Goal: Task Accomplishment & Management: Manage account settings

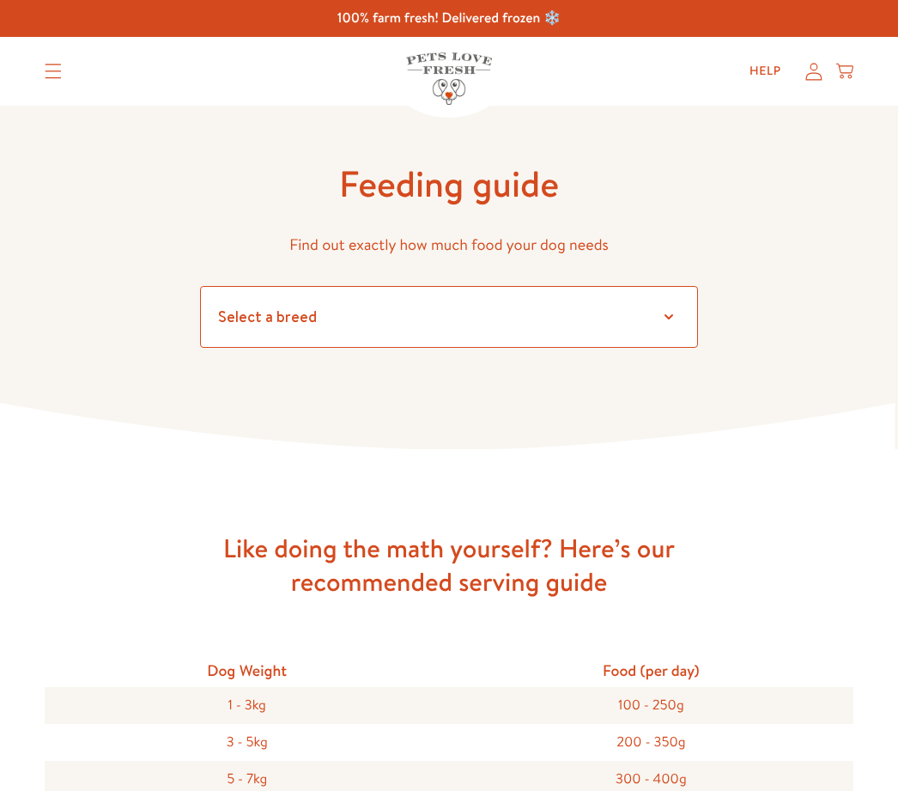
click at [367, 318] on select "Select a breed Affenpinscher Afghan hound Airedale terrier Akita Alaskan Malamu…" at bounding box center [449, 317] width 498 height 62
select select "6"
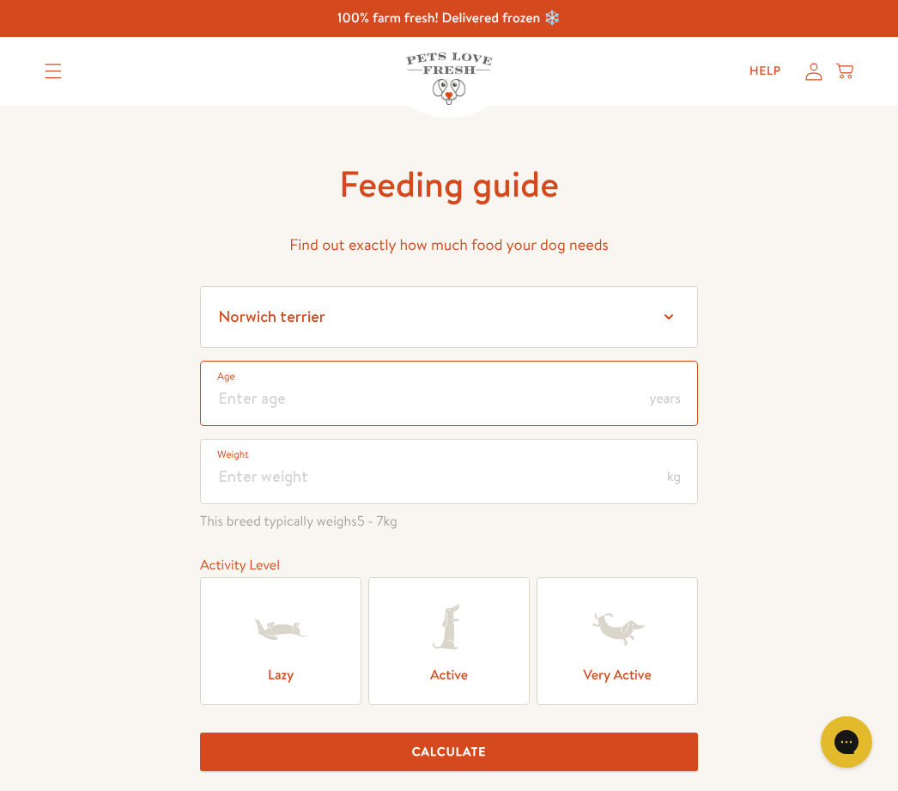
click at [264, 397] on input "number" at bounding box center [449, 393] width 498 height 65
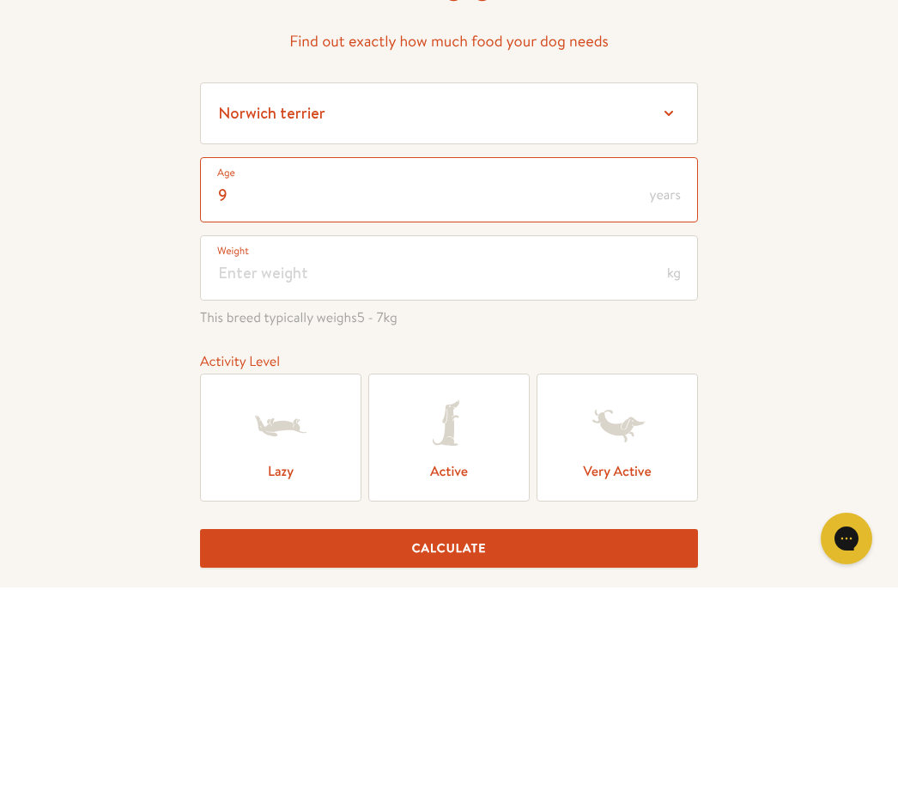
type input "9"
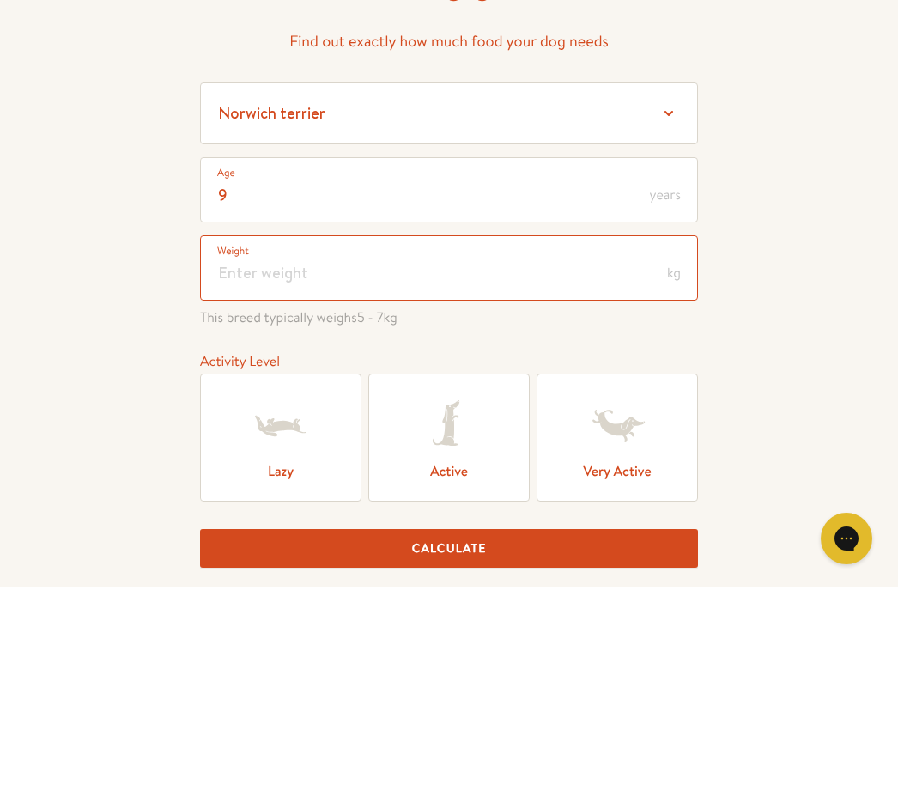
click at [273, 439] on input "number" at bounding box center [449, 471] width 498 height 65
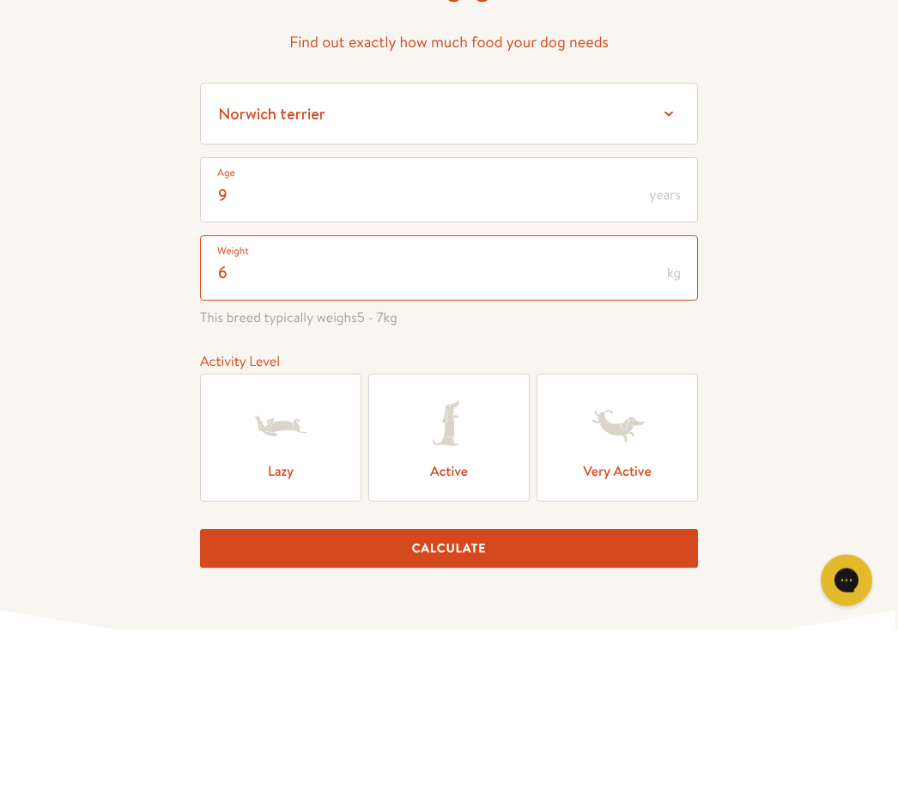
scroll to position [48, 0]
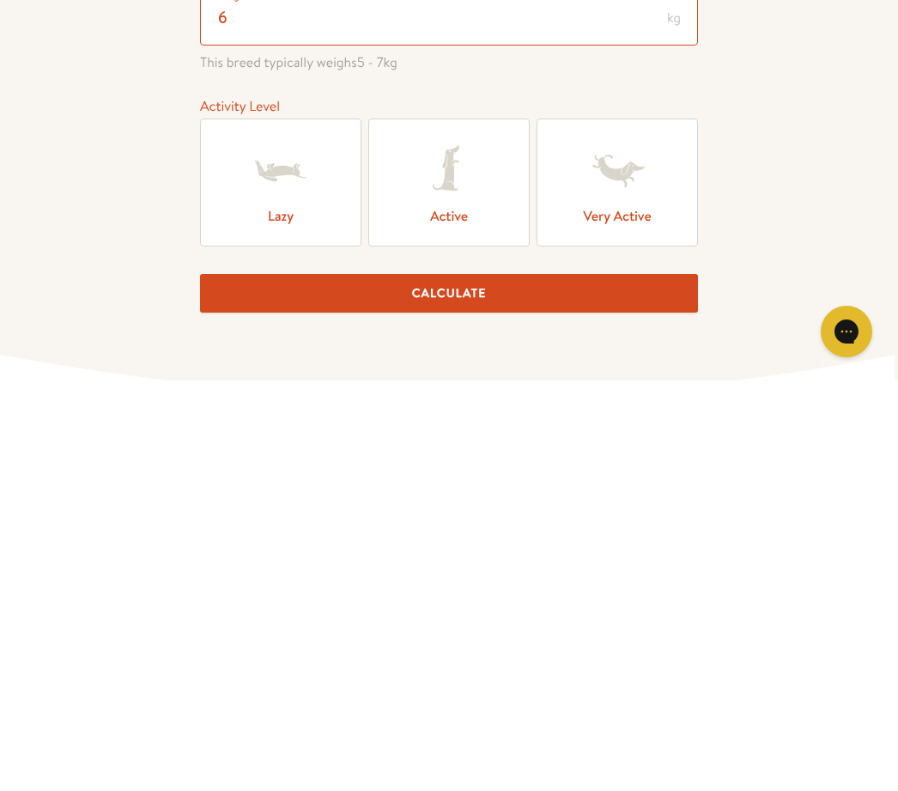
type input "6"
click at [287, 529] on label "Lazy" at bounding box center [280, 593] width 161 height 128
click at [0, 0] on input "Lazy" at bounding box center [0, 0] width 0 height 0
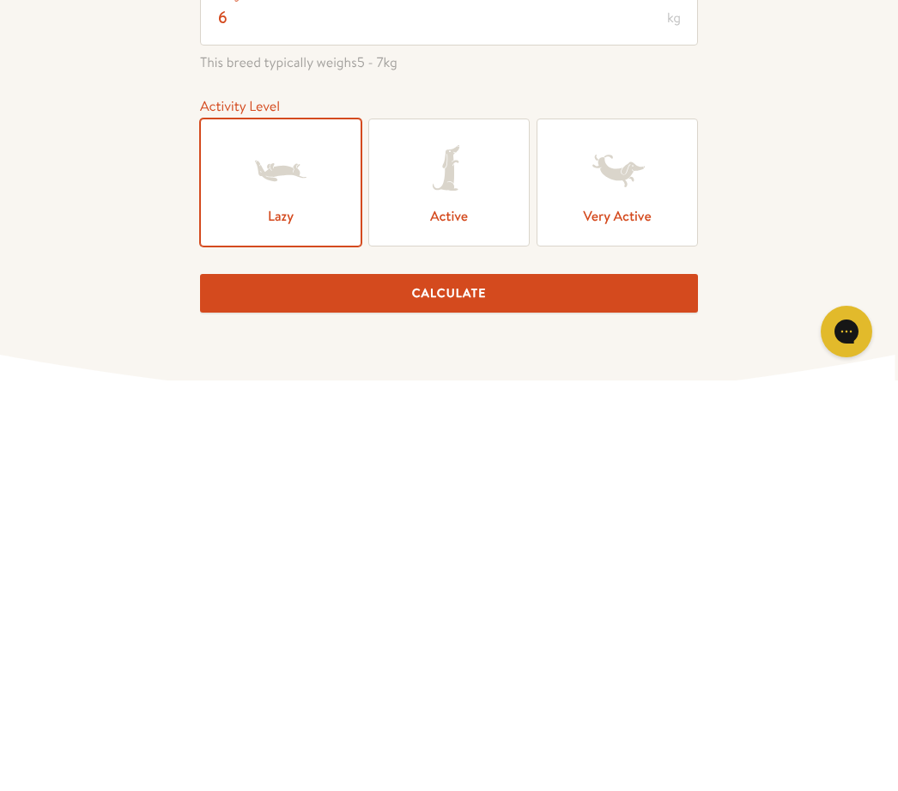
scroll to position [459, 0]
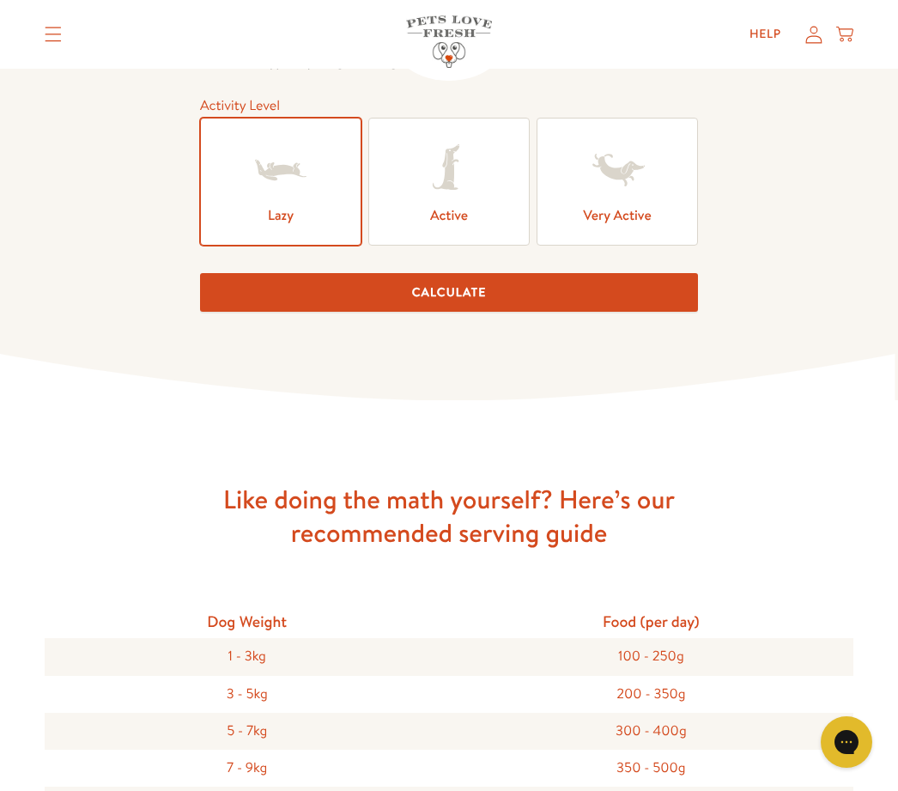
click at [444, 301] on button "Calculate" at bounding box center [449, 292] width 498 height 39
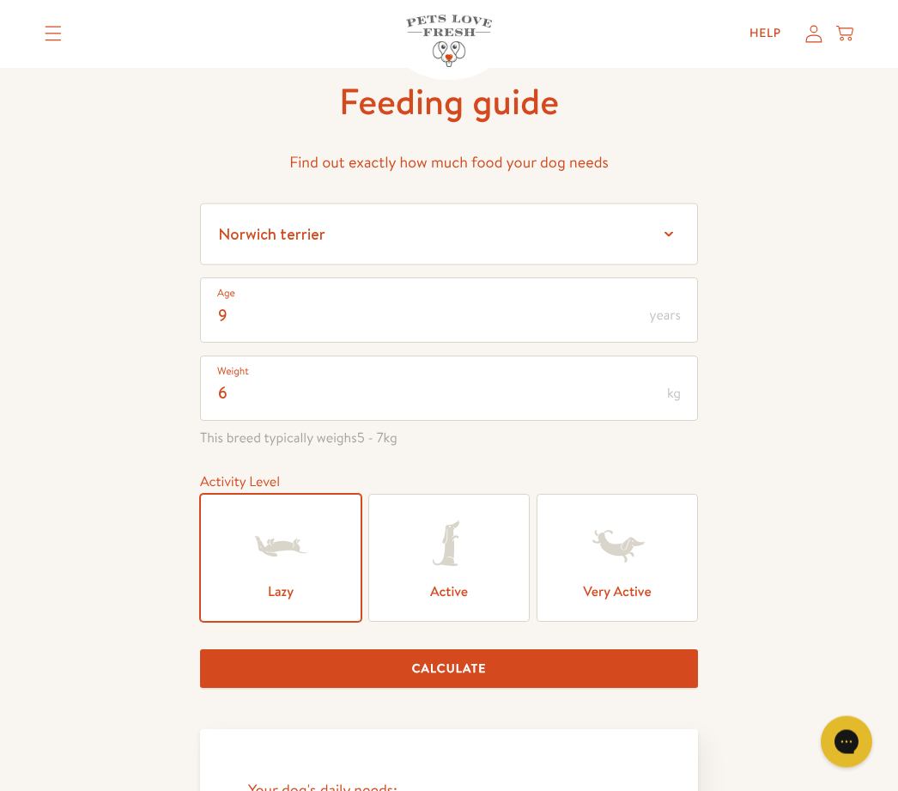
scroll to position [0, 0]
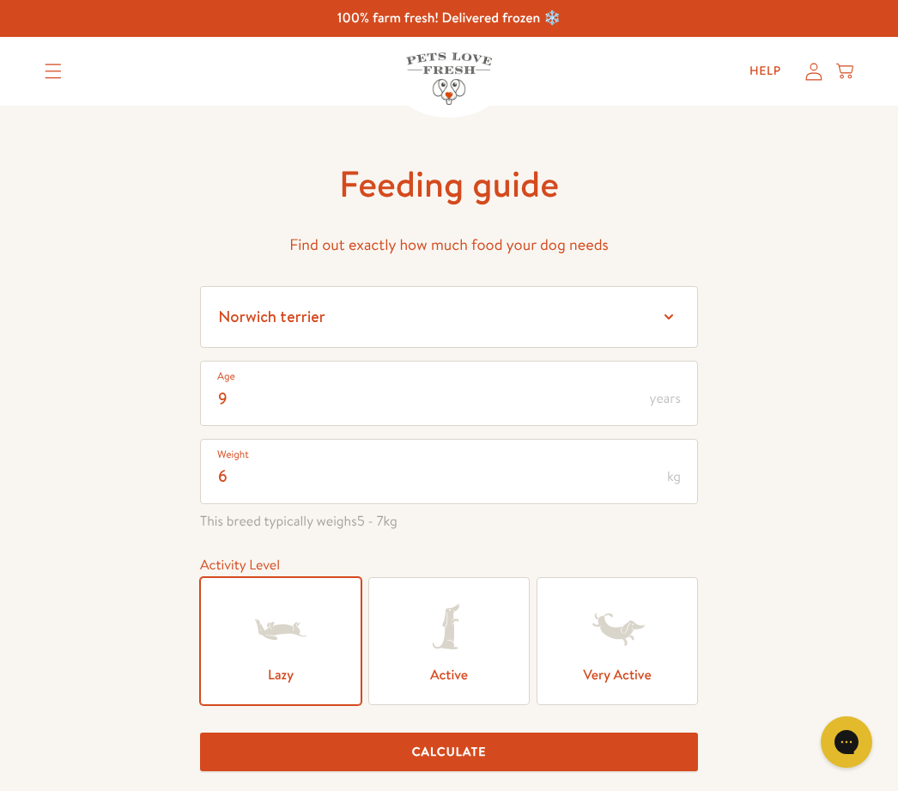
click at [61, 82] on summary "Translation missing: en.sections.header.menu" at bounding box center [53, 71] width 45 height 43
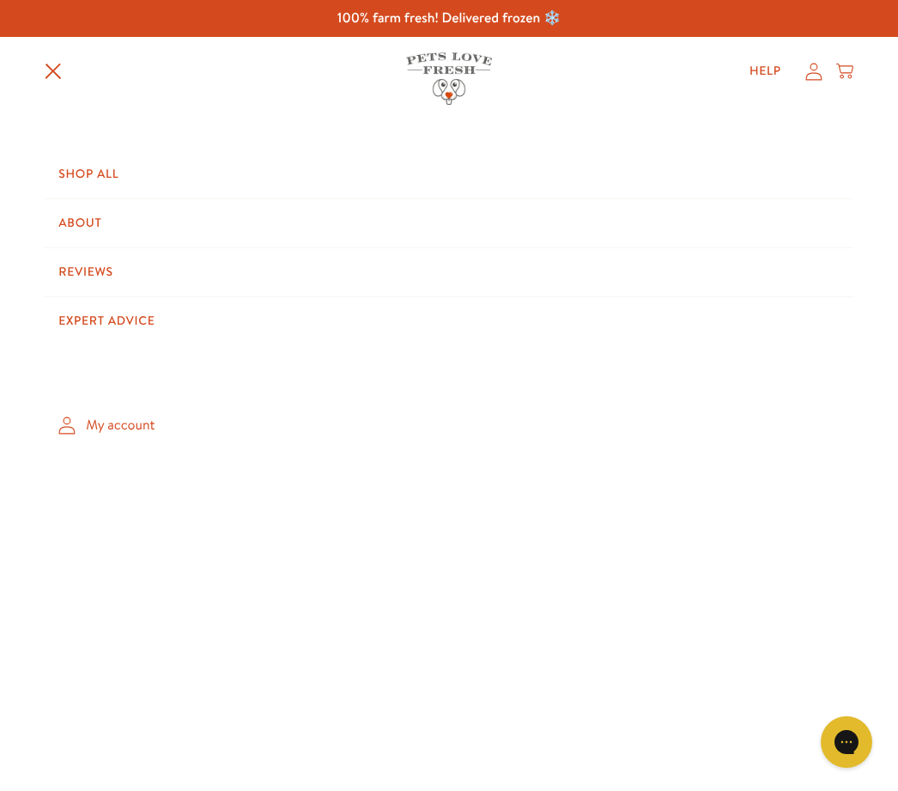
click at [124, 423] on link "My account" at bounding box center [449, 425] width 808 height 51
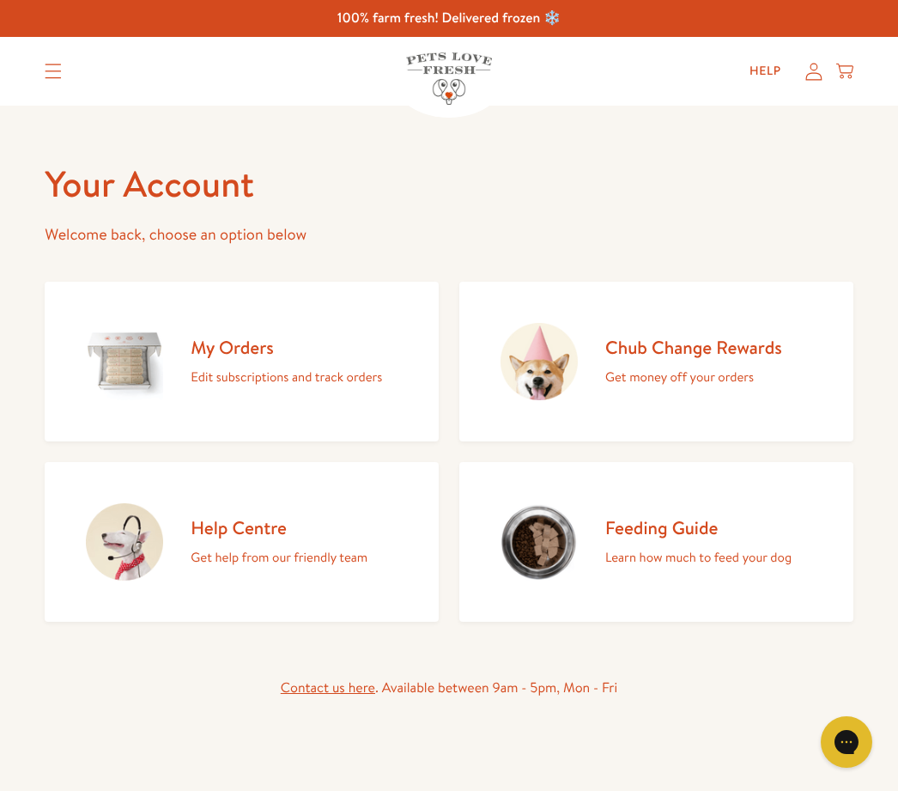
click at [227, 354] on h2 "My Orders" at bounding box center [286, 347] width 191 height 23
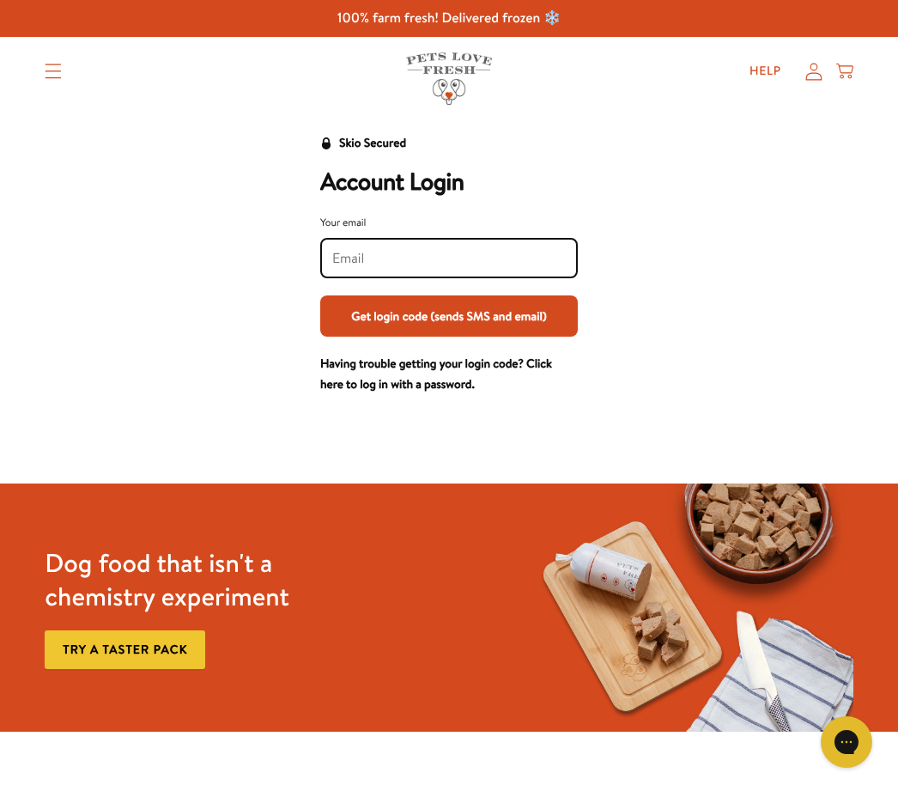
click at [372, 261] on input "Your email" at bounding box center [448, 258] width 233 height 19
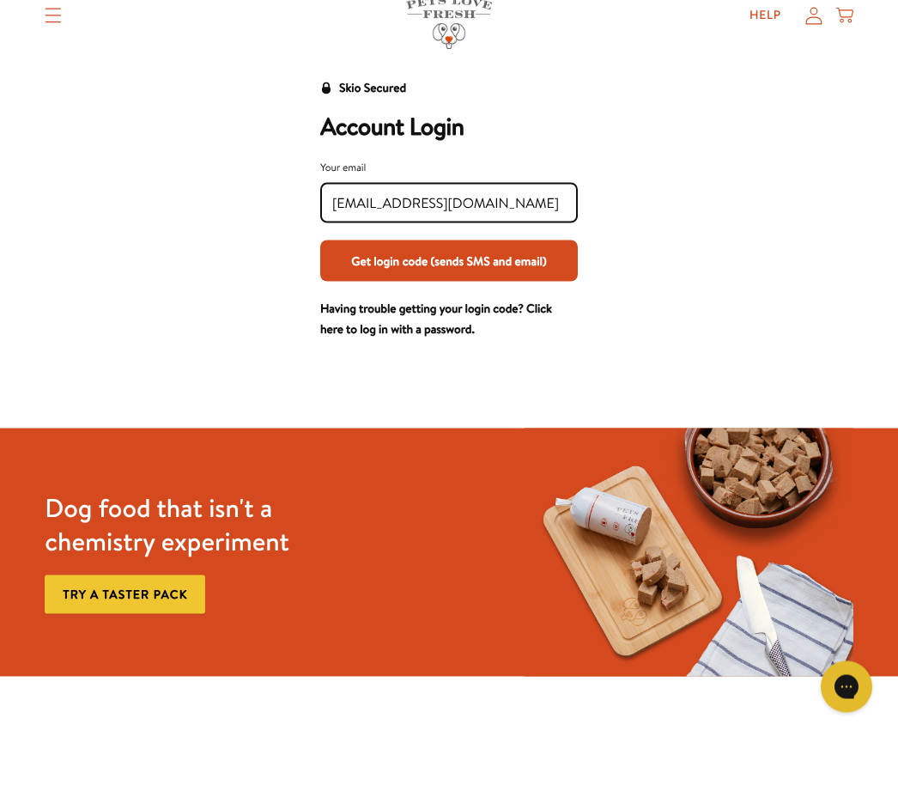
type input "Cyda@sky.com"
click at [477, 295] on button "Get login code (sends SMS and email)" at bounding box center [449, 315] width 258 height 41
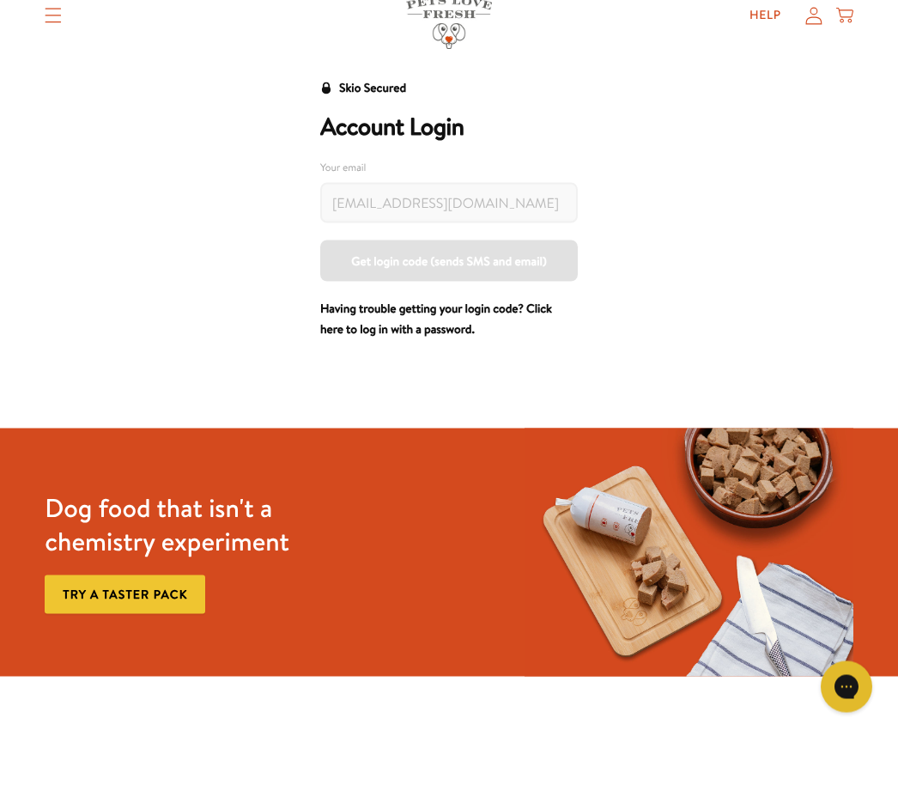
scroll to position [56, 0]
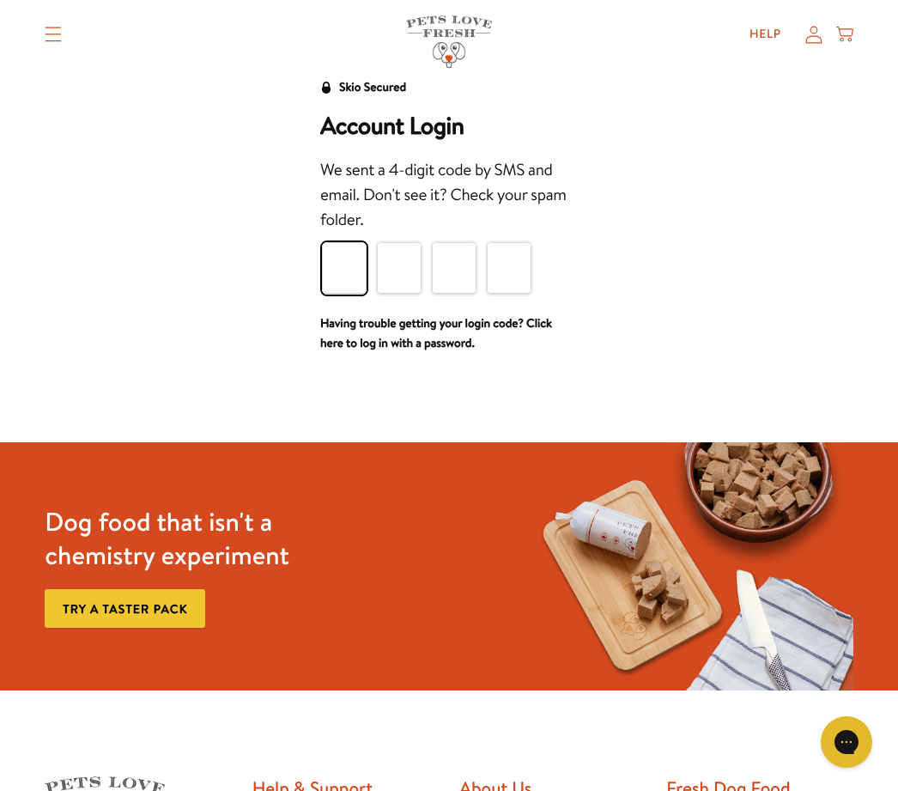
click at [339, 270] on input "Please enter your pin code" at bounding box center [344, 268] width 45 height 52
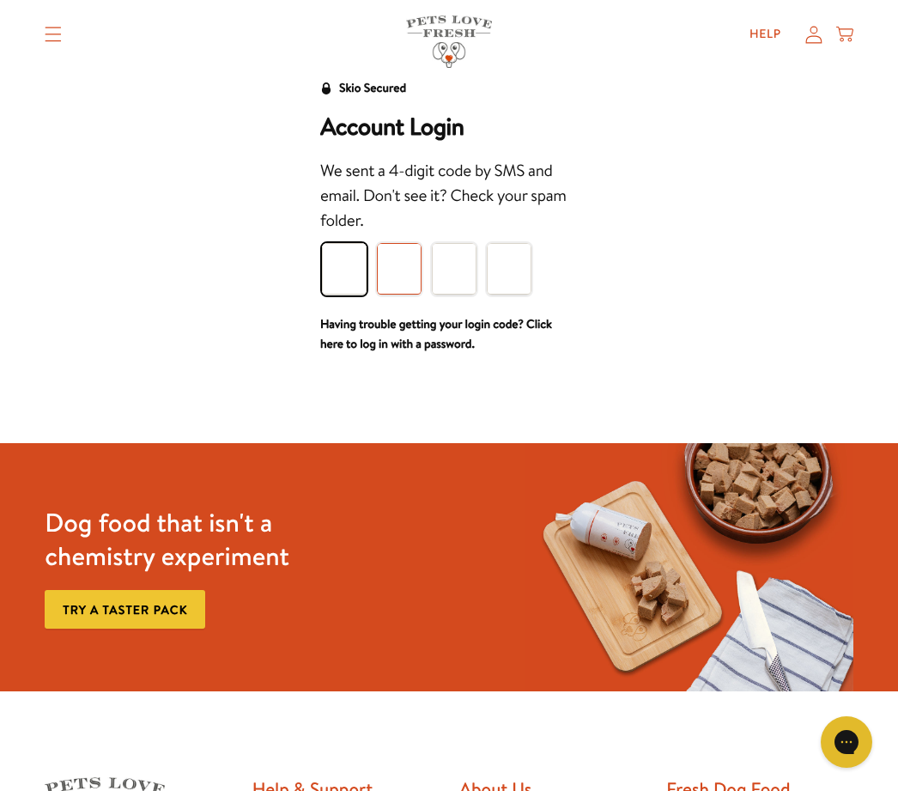
type input "2"
type input "6"
type input "1"
type input "2"
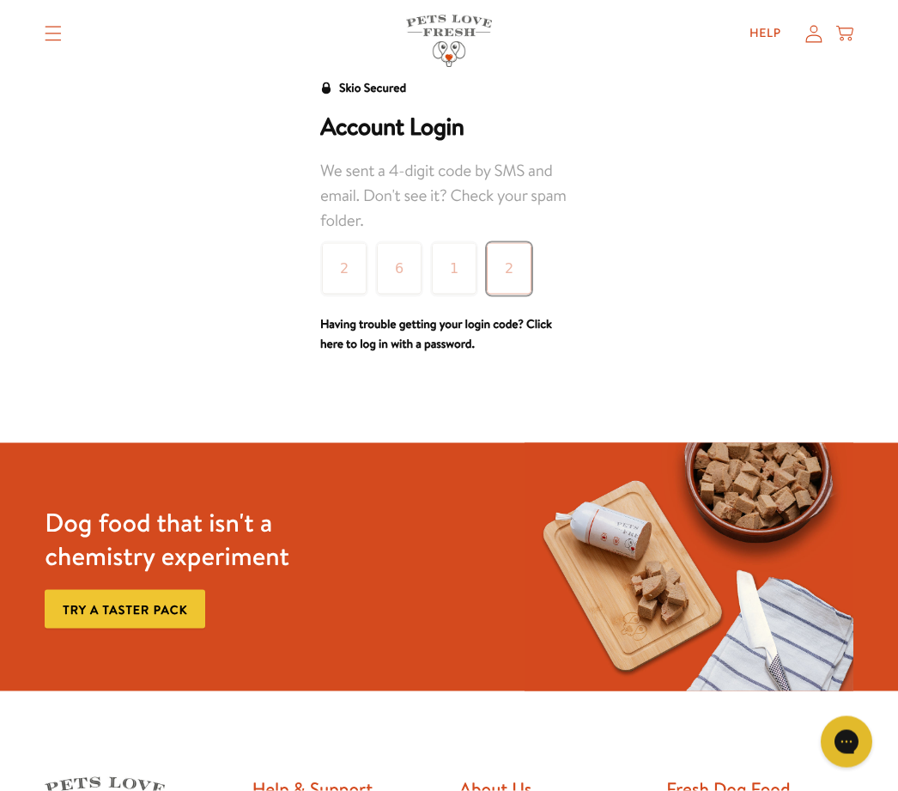
scroll to position [56, 0]
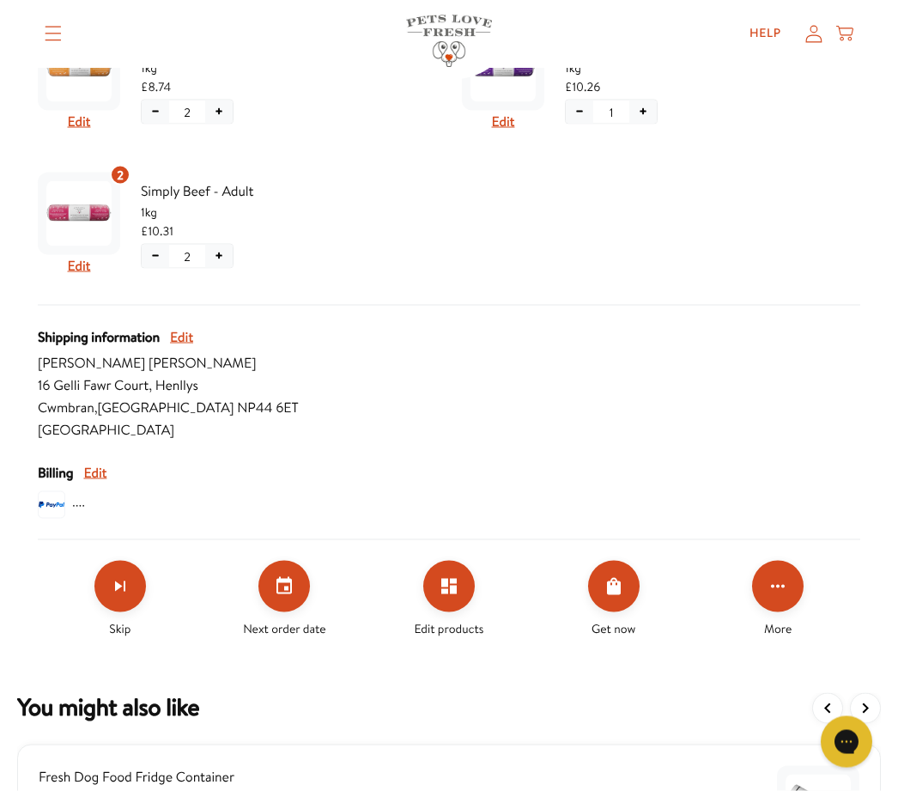
scroll to position [575, 0]
click at [292, 593] on icon "Set your next order date" at bounding box center [284, 585] width 21 height 21
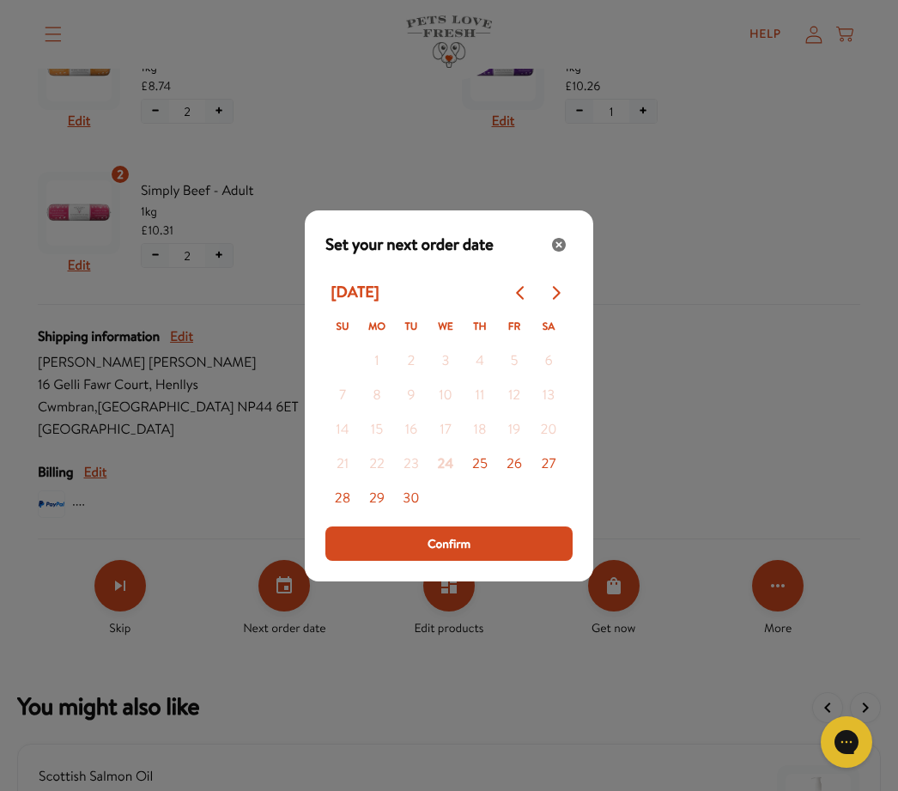
click at [561, 300] on icon "Go to next month" at bounding box center [555, 293] width 14 height 14
click at [566, 310] on button "Go to next month" at bounding box center [555, 293] width 34 height 34
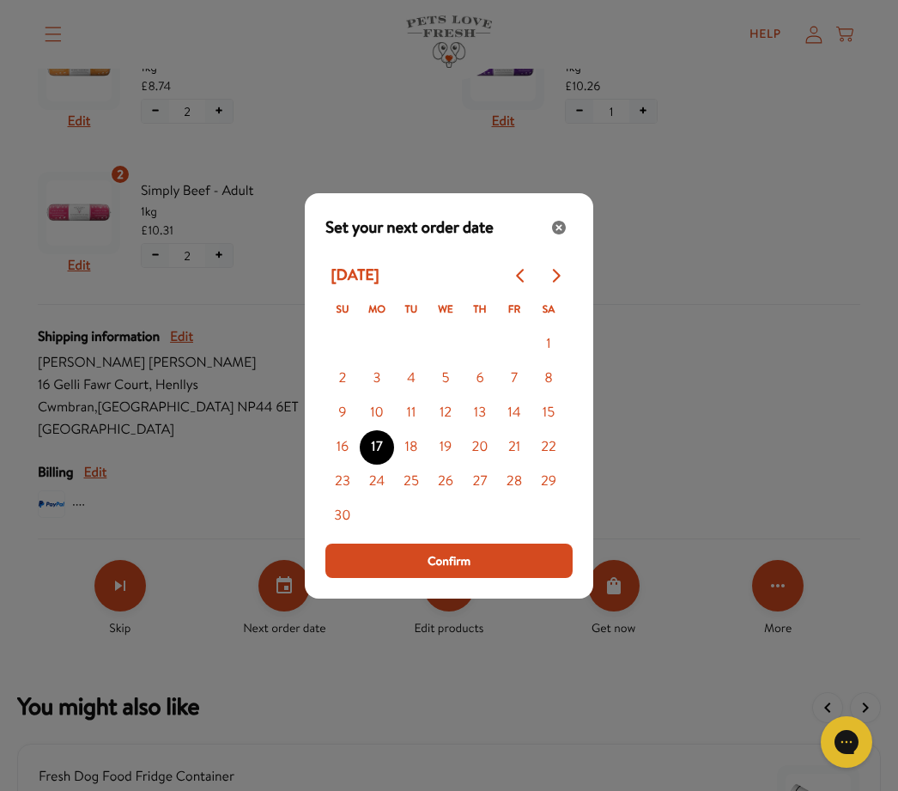
click at [203, 484] on div "Modal" at bounding box center [449, 395] width 898 height 791
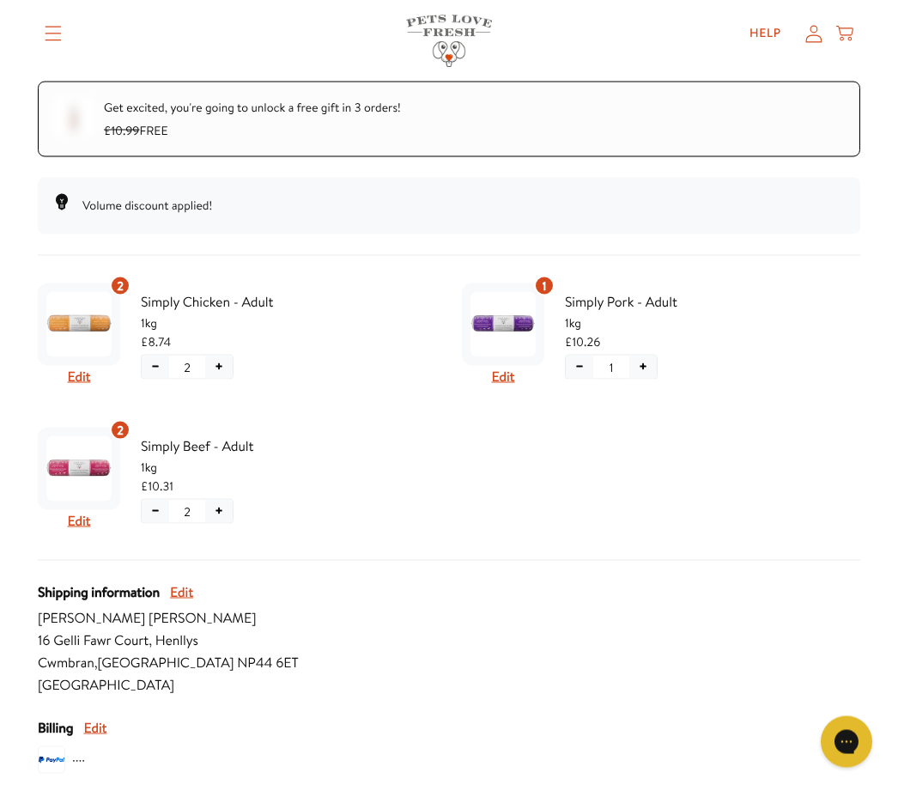
scroll to position [320, 0]
click at [193, 594] on button "Edit" at bounding box center [181, 591] width 23 height 22
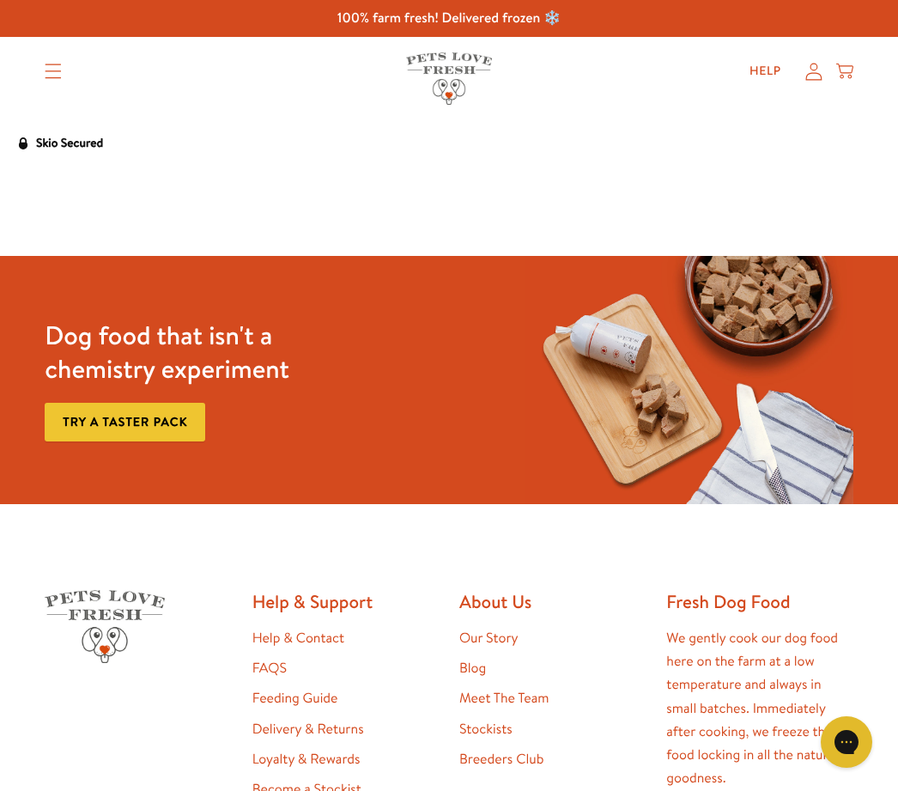
select select "Wales"
select select "United Kingdom"
select select "Wales"
select select "United Kingdom"
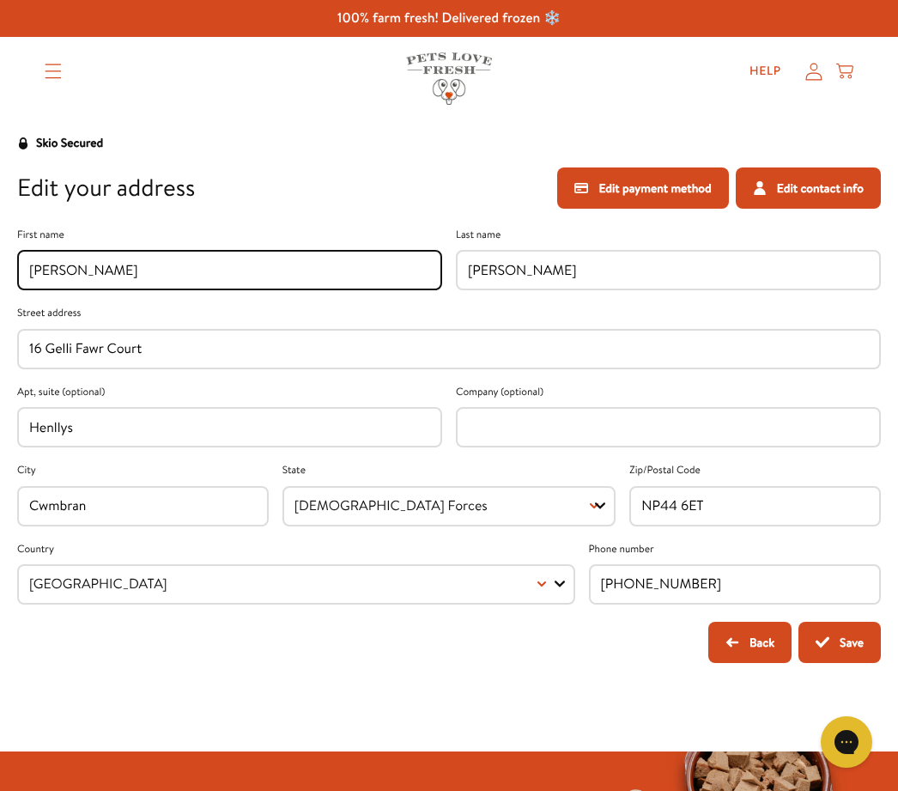
click at [737, 646] on button "Back" at bounding box center [749, 641] width 83 height 41
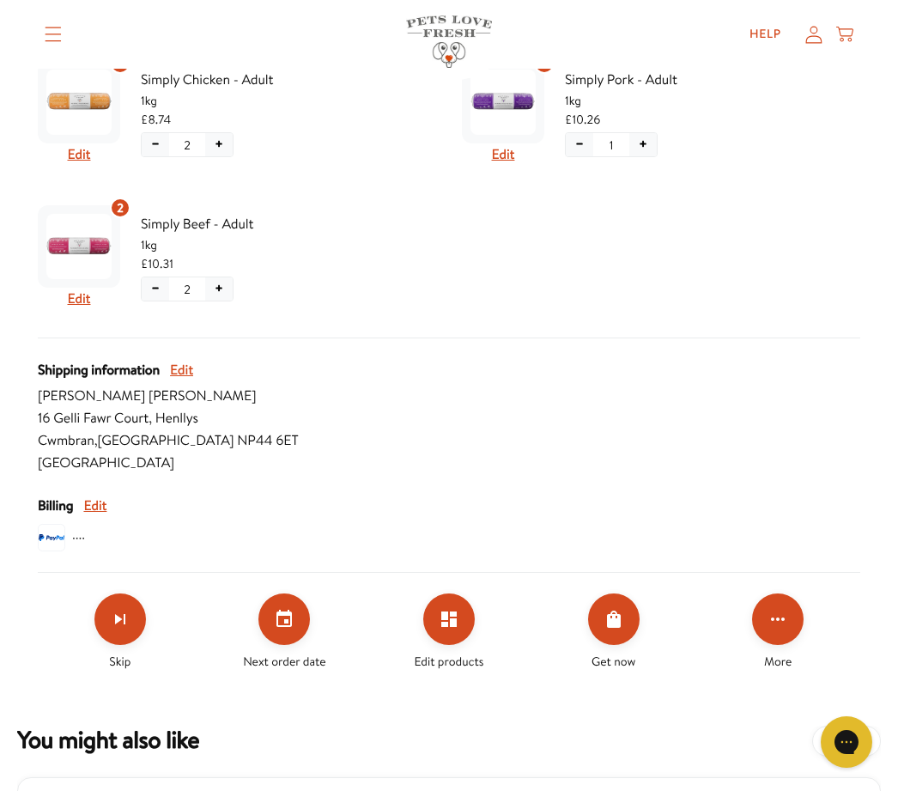
scroll to position [566, 0]
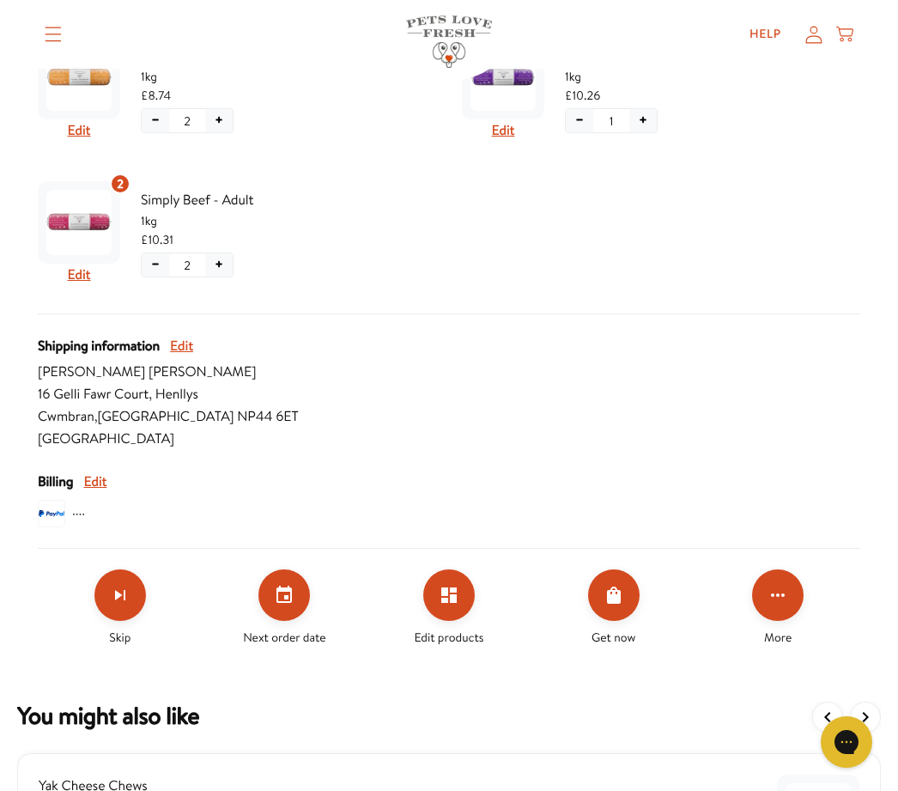
click at [450, 603] on button "Edit products" at bounding box center [449, 595] width 52 height 52
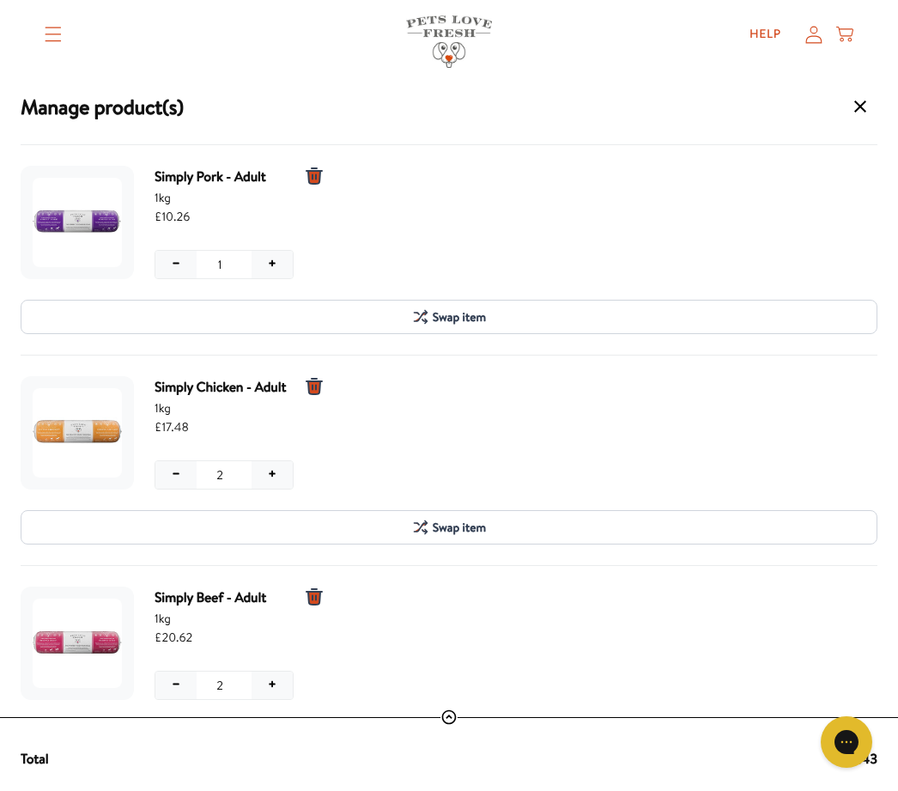
scroll to position [0, 0]
click at [279, 468] on button "+" at bounding box center [271, 474] width 41 height 27
click at [287, 682] on button "+" at bounding box center [271, 684] width 41 height 27
click at [279, 262] on button "+" at bounding box center [271, 264] width 41 height 27
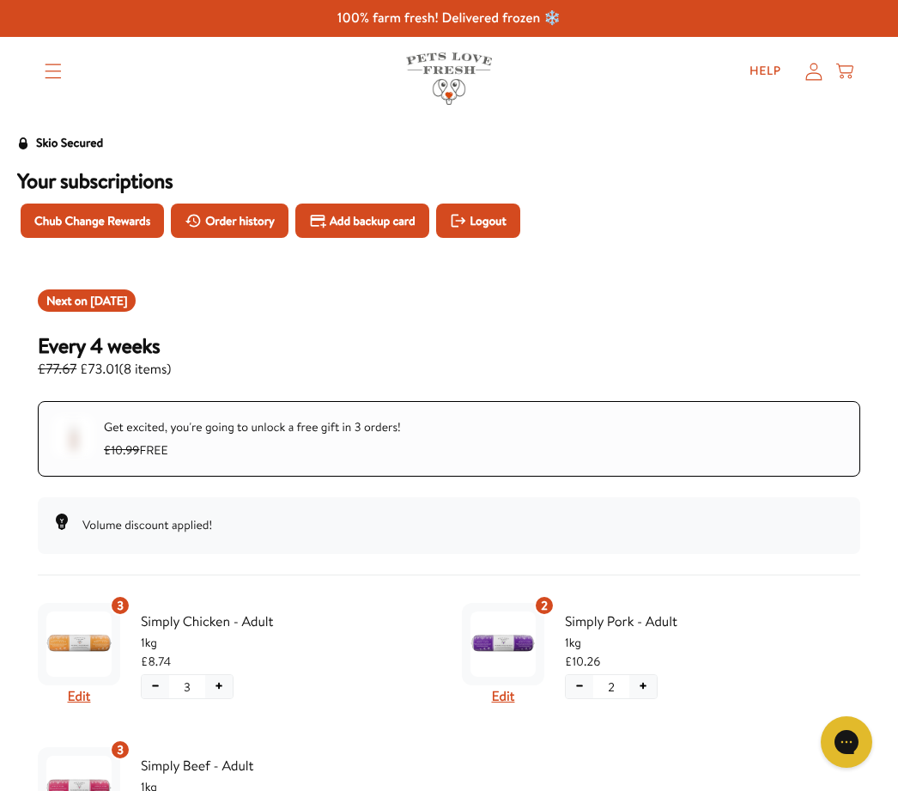
click at [506, 213] on span "Logout" at bounding box center [488, 220] width 36 height 19
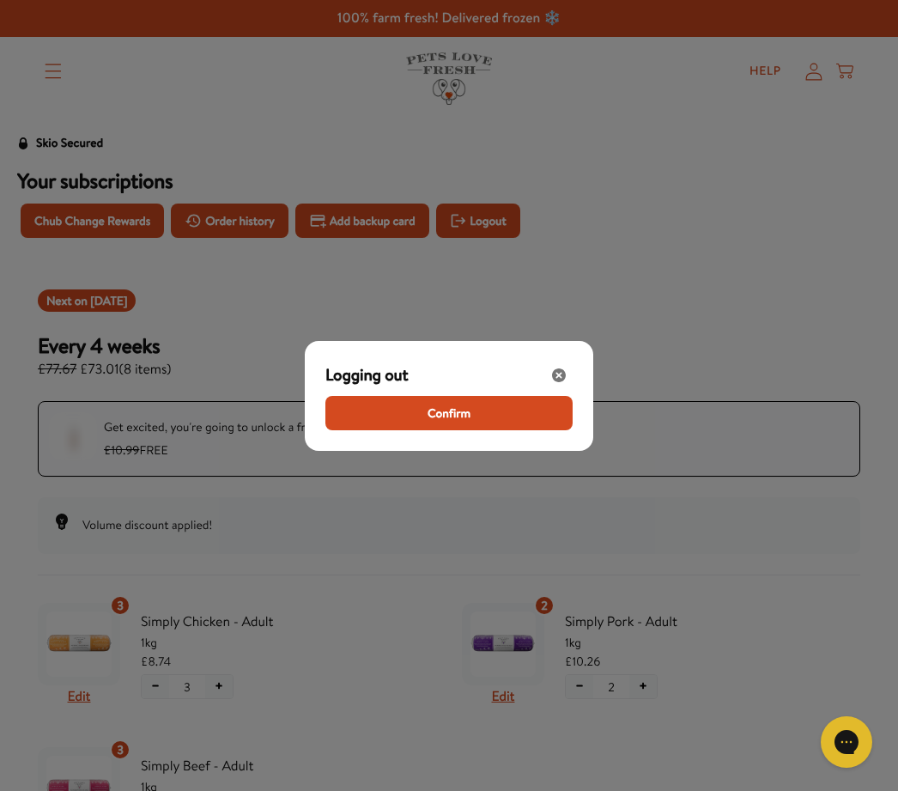
click at [440, 415] on span "Confirm" at bounding box center [448, 412] width 43 height 19
